Goal: Complete application form

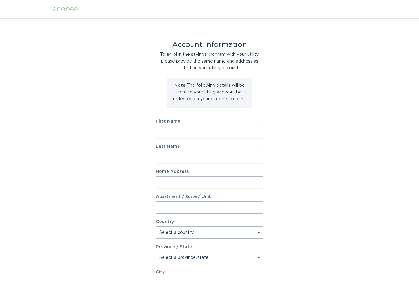
click at [216, 132] on input "First Name" at bounding box center [209, 132] width 107 height 12
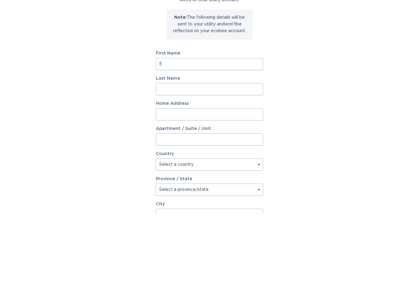
type input "E"
click at [228, 151] on input "Last Name" at bounding box center [209, 157] width 107 height 12
type input "[PERSON_NAME]"
click at [225, 176] on input "Home Address" at bounding box center [209, 182] width 107 height 12
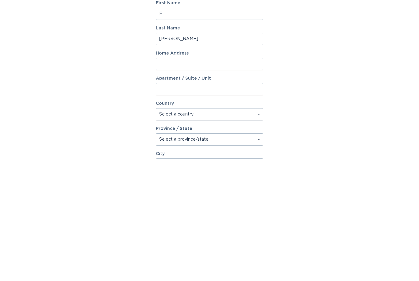
type input "1111 Biason Circle"
select select "CA"
type input "[PERSON_NAME]"
type input "L9T 8S7"
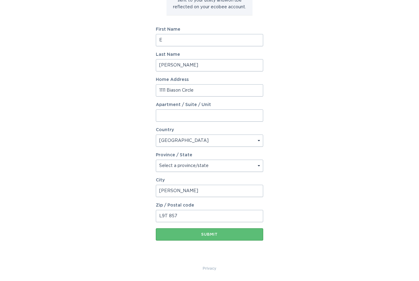
click at [258, 168] on select "Select a province/state [GEOGRAPHIC_DATA] [GEOGRAPHIC_DATA] [GEOGRAPHIC_DATA] […" at bounding box center [209, 166] width 107 height 12
select select "ON"
click at [246, 236] on div "Submit" at bounding box center [209, 235] width 101 height 4
